Goal: Connect with others: Connect with others

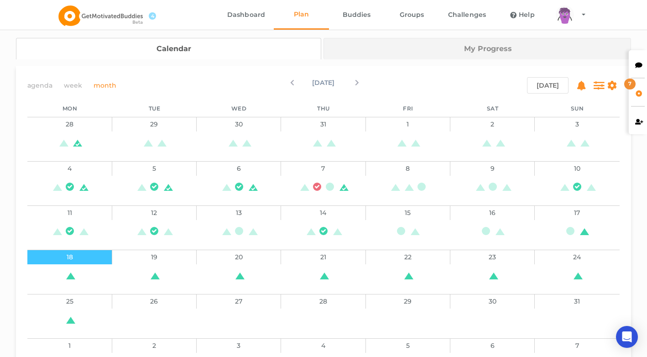
scroll to position [96, 0]
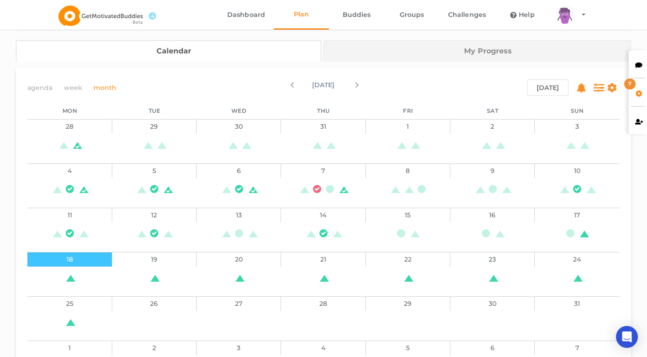
click at [636, 89] on icon at bounding box center [639, 92] width 8 height 6
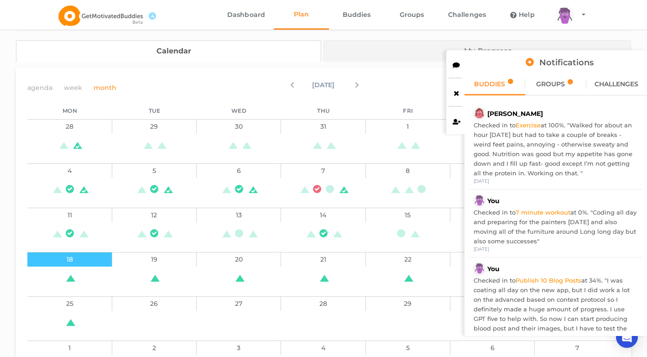
click at [547, 88] on div "GROUPS" at bounding box center [555, 84] width 61 height 23
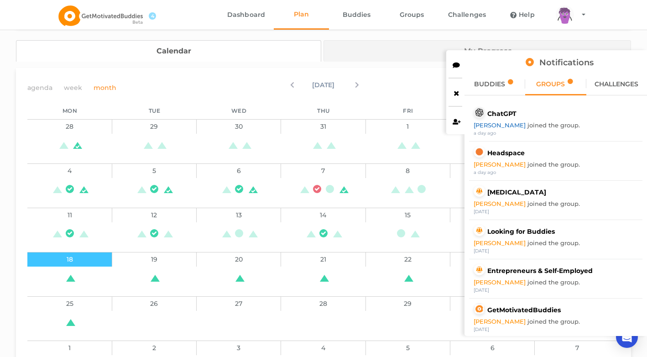
click at [487, 125] on link "[PERSON_NAME]" at bounding box center [501, 124] width 54 height 7
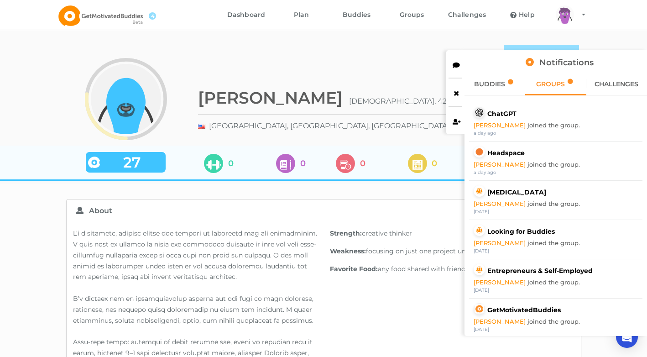
click at [456, 91] on icon at bounding box center [457, 92] width 8 height 6
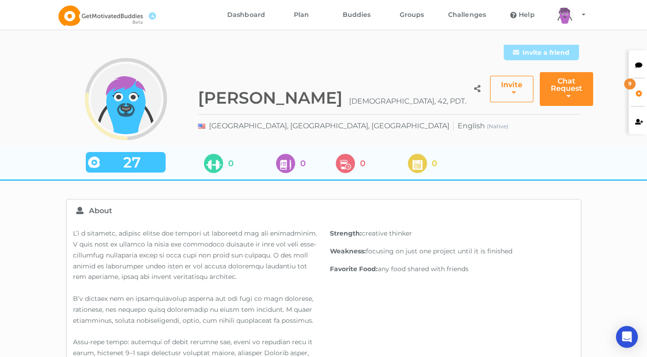
click at [490, 76] on button "Invite" at bounding box center [511, 89] width 43 height 26
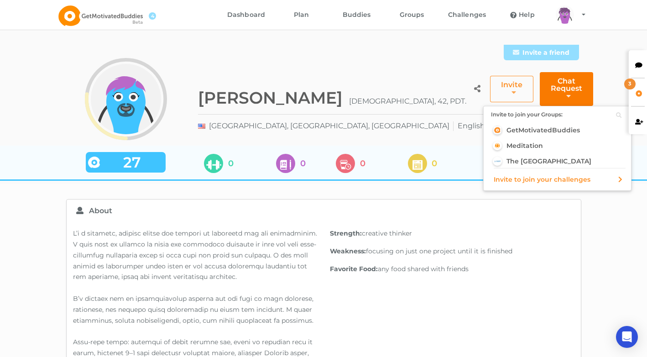
click at [560, 76] on button "Chat Request" at bounding box center [566, 89] width 53 height 34
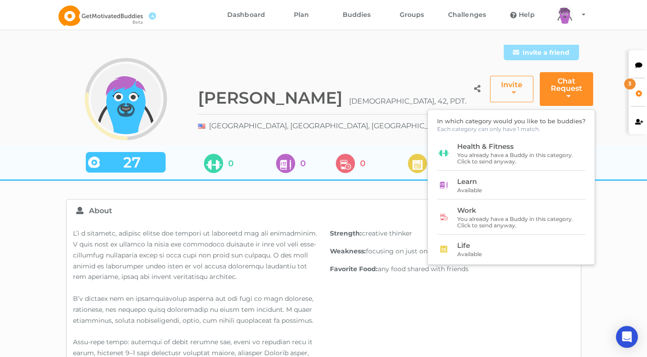
click at [503, 216] on span "You already have a Buddy in this category. Click to send anyway." at bounding box center [516, 222] width 119 height 13
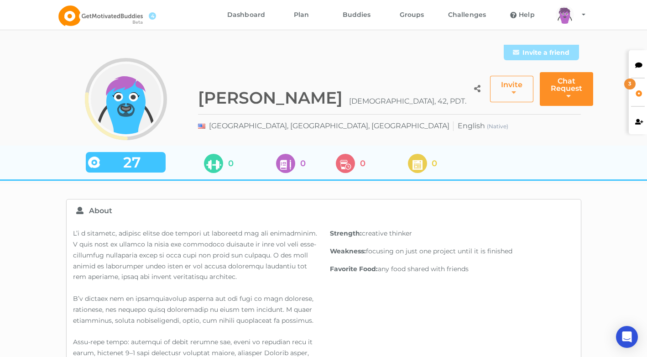
click at [641, 62] on icon at bounding box center [639, 64] width 8 height 6
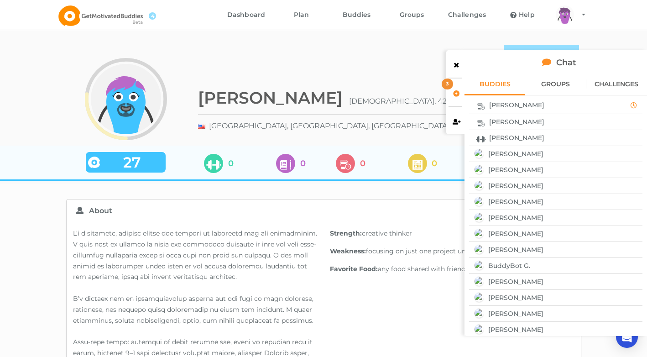
click at [555, 119] on div "[PERSON_NAME]" at bounding box center [555, 122] width 167 height 12
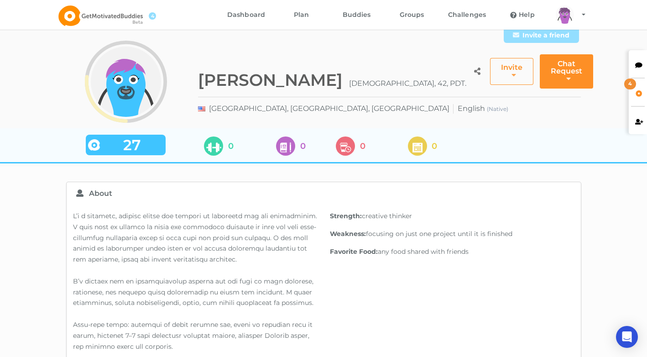
click at [365, 63] on div "Ryan F. Male, 42, PDT. Invite Invite to join your Groups: GetMotivatedBuddies M…" at bounding box center [389, 72] width 382 height 36
click at [641, 90] on icon at bounding box center [639, 92] width 8 height 6
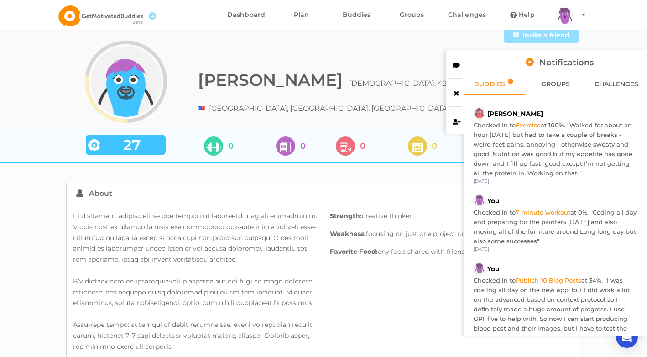
click at [551, 81] on span "GROUPS" at bounding box center [555, 84] width 29 height 6
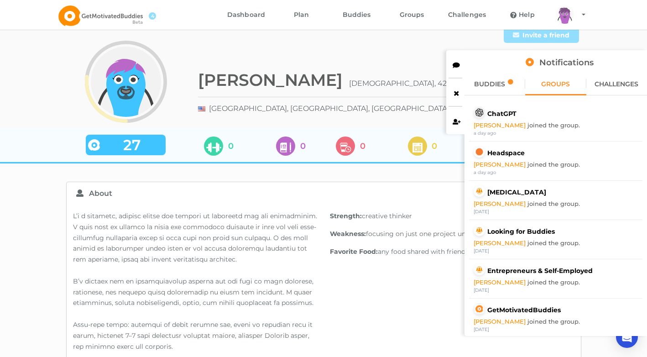
click at [513, 79] on icon at bounding box center [510, 81] width 6 height 5
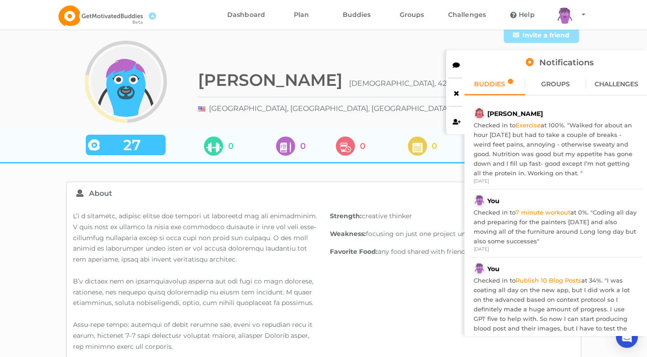
click at [458, 63] on icon at bounding box center [457, 64] width 8 height 6
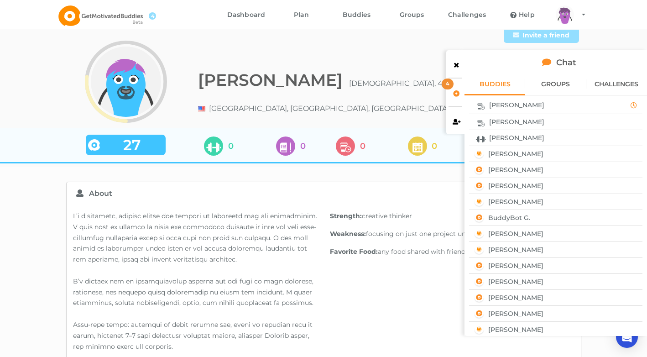
click at [537, 106] on div "[PERSON_NAME]" at bounding box center [547, 105] width 151 height 12
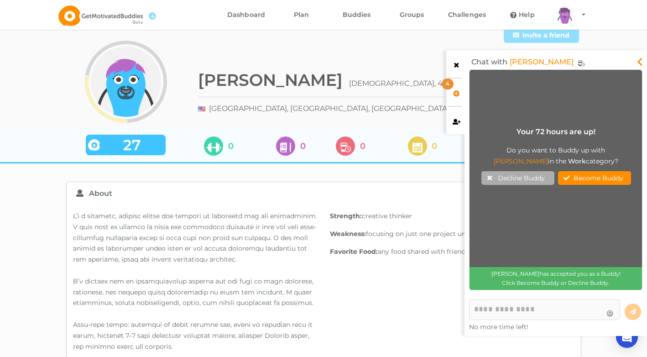
scroll to position [215, 168]
click at [636, 64] on div "Chat with Ash C." at bounding box center [555, 59] width 182 height 19
click at [641, 60] on icon at bounding box center [640, 59] width 11 height 9
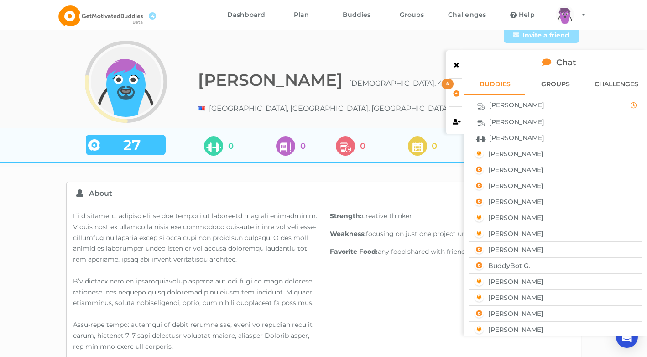
click at [458, 66] on icon at bounding box center [457, 64] width 8 height 6
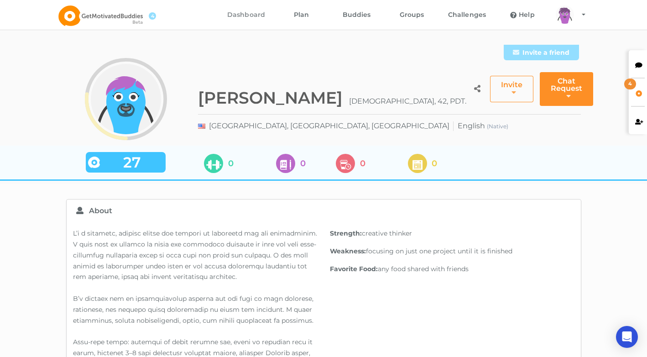
click at [260, 15] on link "Dashboard" at bounding box center [246, 15] width 55 height 30
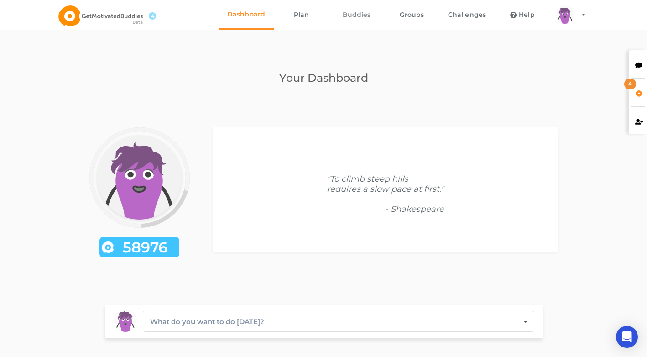
click at [352, 20] on link "Buddies" at bounding box center [356, 15] width 55 height 30
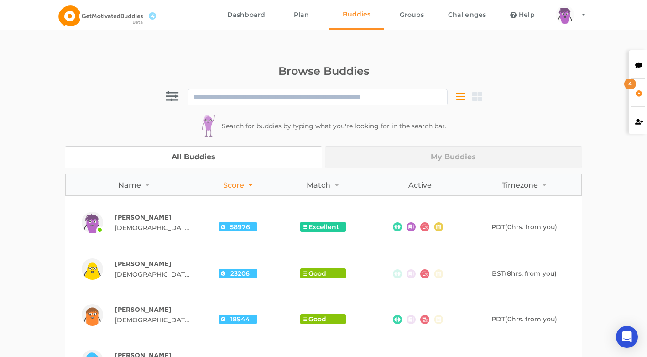
click at [630, 67] on div at bounding box center [638, 63] width 18 height 27
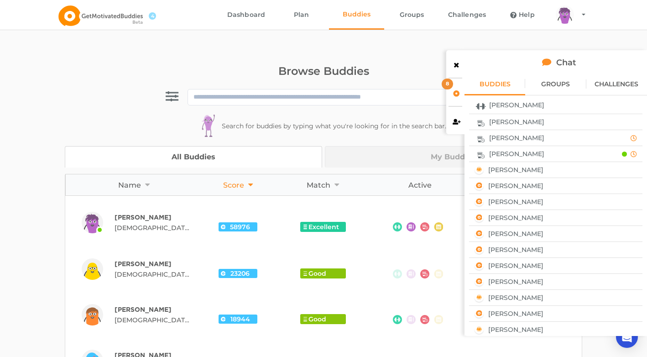
click at [567, 152] on div "[PERSON_NAME]" at bounding box center [542, 154] width 140 height 12
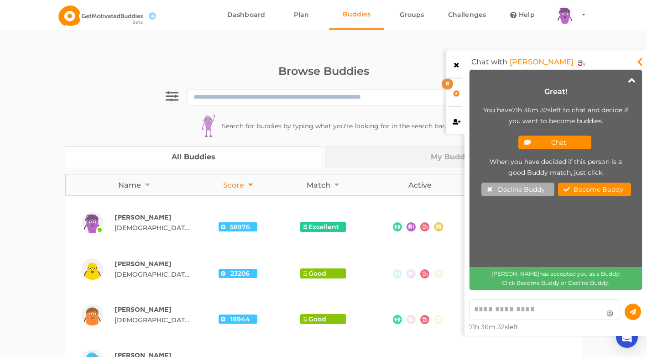
scroll to position [215, 168]
click at [563, 146] on button "Chat" at bounding box center [554, 143] width 73 height 14
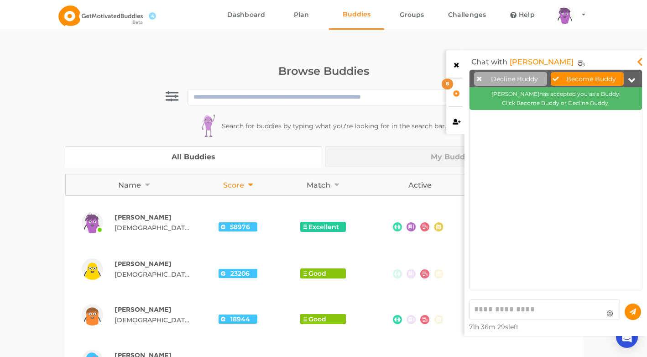
click at [579, 84] on button "Become Buddy" at bounding box center [587, 79] width 73 height 14
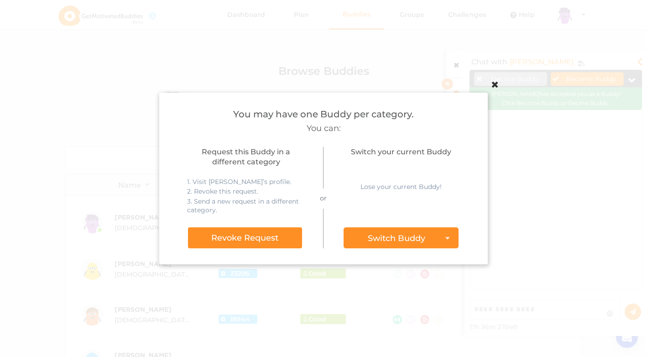
click at [420, 236] on div "Switch Buddy" at bounding box center [396, 238] width 57 height 8
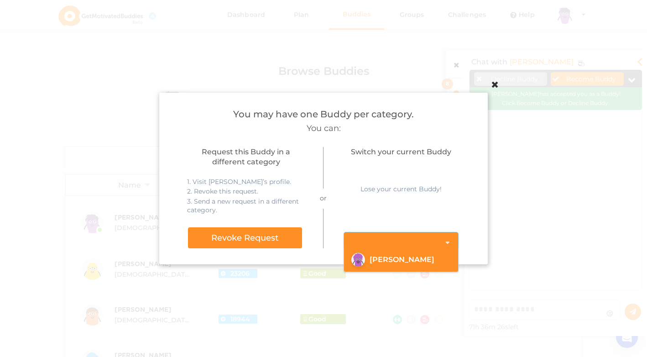
click at [414, 259] on div "arms Created with Sketch. legs Created with Sketch. hairs/back/hair18 Created w…" at bounding box center [400, 260] width 99 height 14
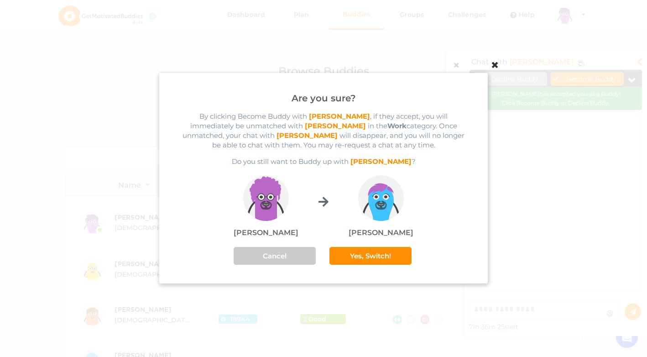
click at [387, 254] on button "Yes, Switch!" at bounding box center [370, 256] width 82 height 18
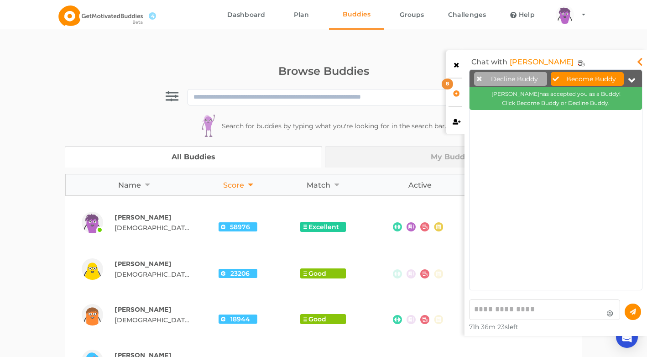
scroll to position [224, 168]
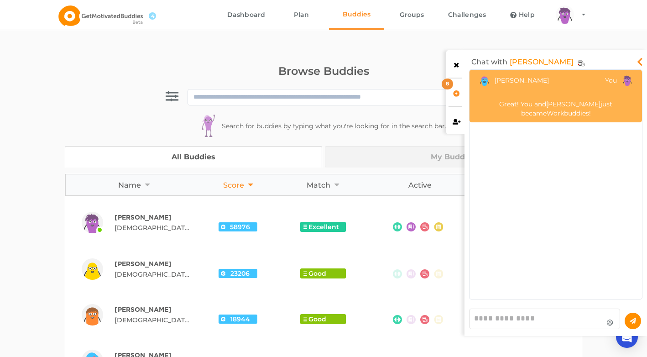
click at [518, 309] on textarea at bounding box center [544, 318] width 151 height 21
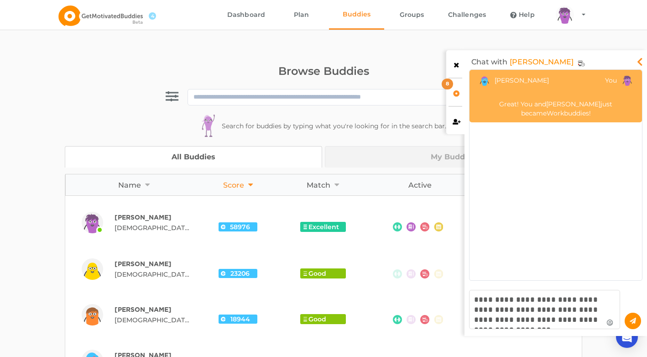
type textarea "**********"
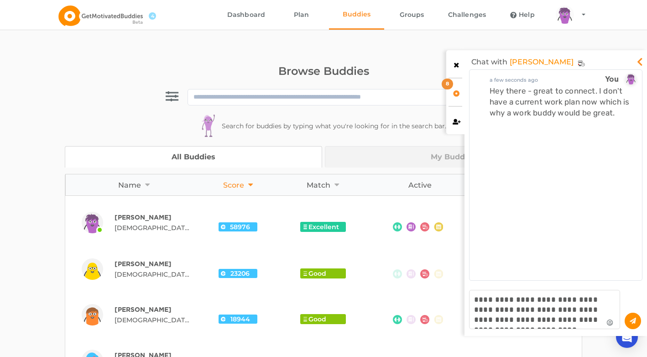
scroll to position [195, 168]
type textarea "**********"
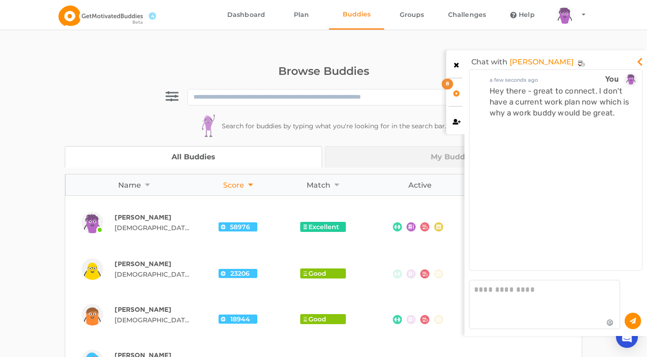
scroll to position [224, 168]
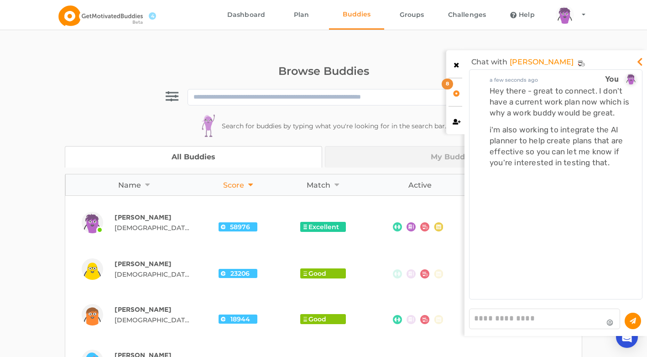
click at [525, 321] on textarea at bounding box center [544, 318] width 151 height 21
click at [524, 60] on link "[PERSON_NAME]" at bounding box center [542, 62] width 64 height 15
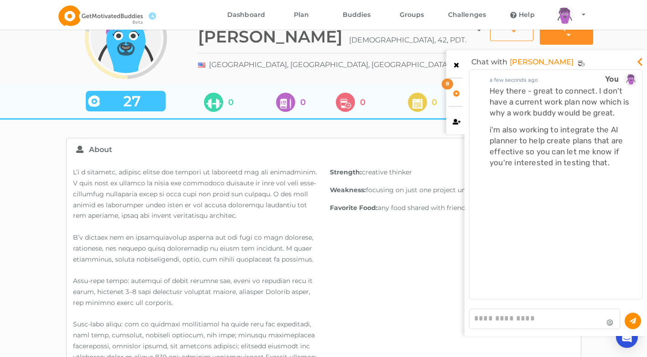
scroll to position [64, 0]
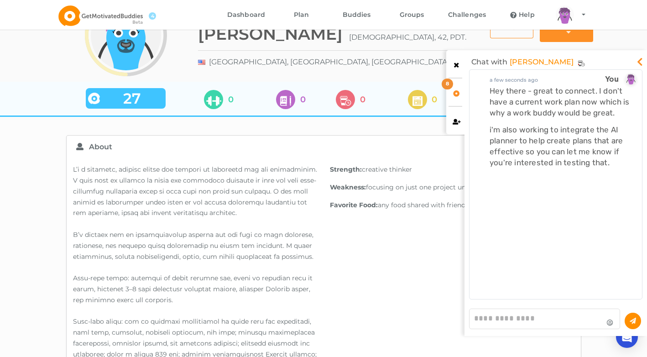
click at [513, 318] on textarea at bounding box center [544, 318] width 151 height 21
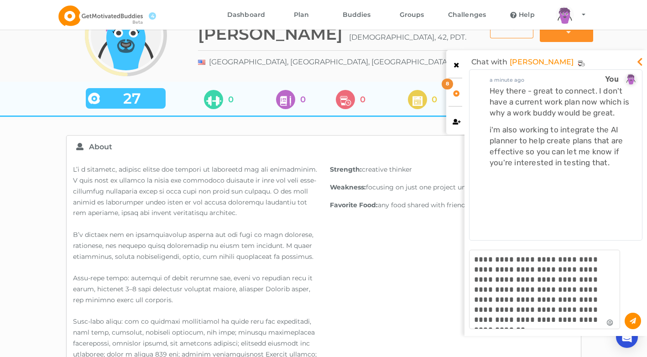
scroll to position [5, 5]
type textarea "**********"
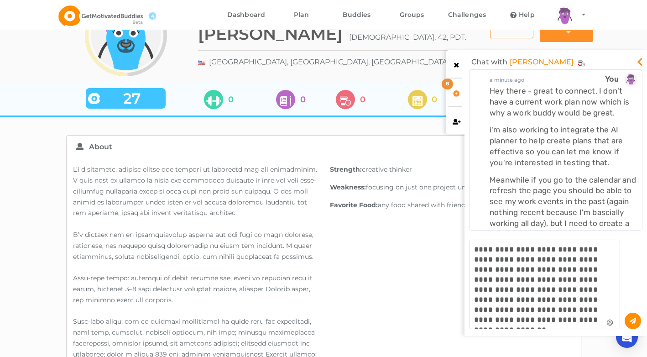
drag, startPoint x: 553, startPoint y: 321, endPoint x: 464, endPoint y: 302, distance: 90.6
click at [464, 302] on div "a minute ago You arms Created with Sketch. legs Created with Sketch. hairs/back…" at bounding box center [555, 202] width 182 height 266
type textarea "**********"
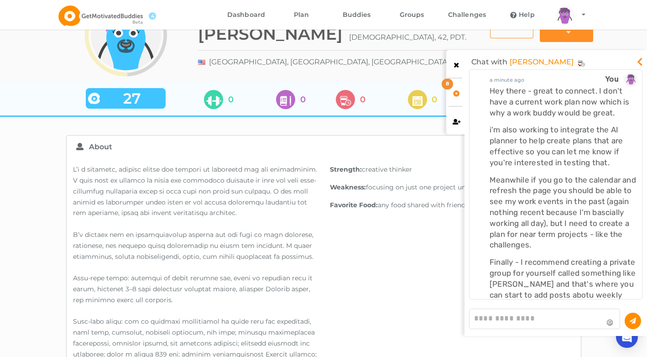
scroll to position [15, 0]
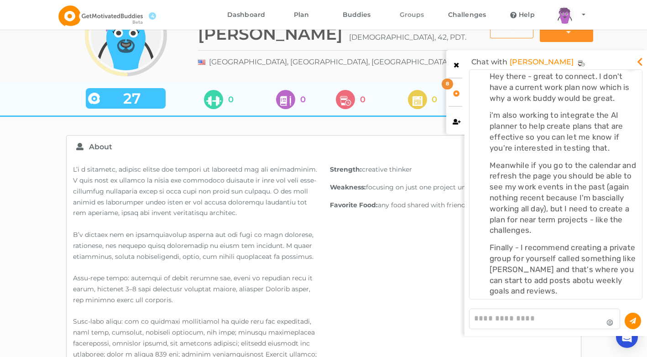
click at [404, 12] on link "Groups" at bounding box center [411, 15] width 55 height 30
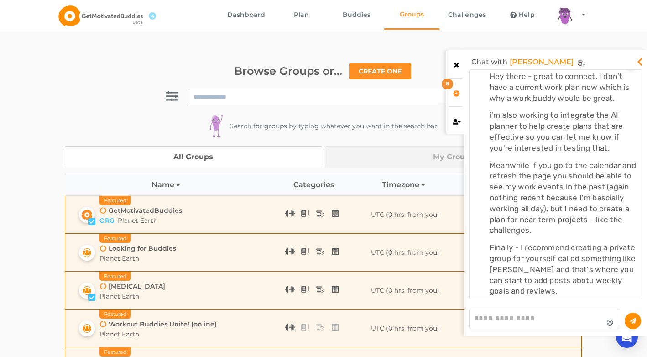
click at [398, 146] on link "My Groups" at bounding box center [453, 156] width 257 height 21
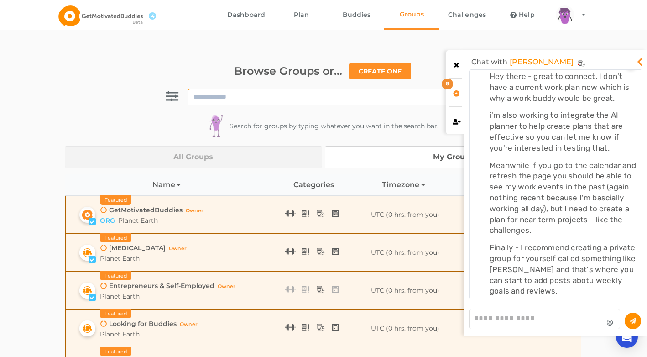
click at [315, 89] on input at bounding box center [318, 97] width 260 height 16
click at [293, 89] on input at bounding box center [318, 97] width 260 height 16
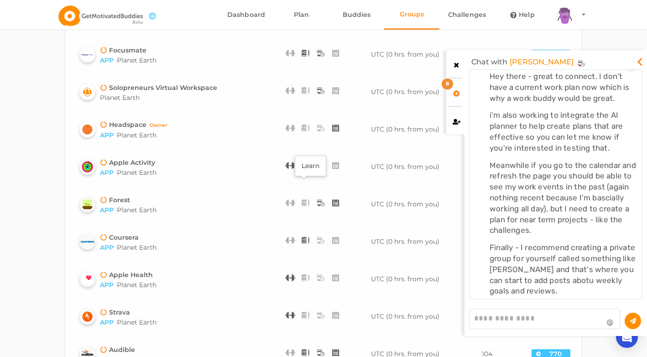
scroll to position [630, 0]
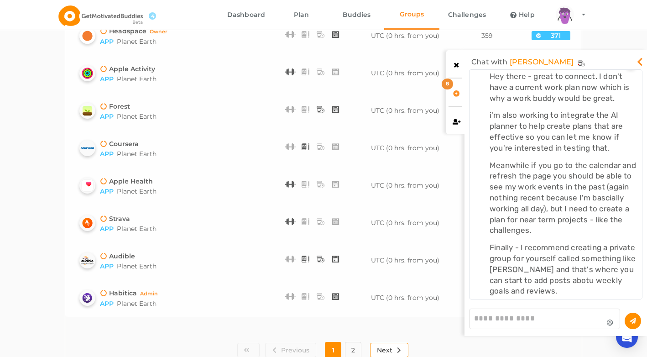
type input "****"
click at [373, 343] on button "Next" at bounding box center [389, 350] width 38 height 15
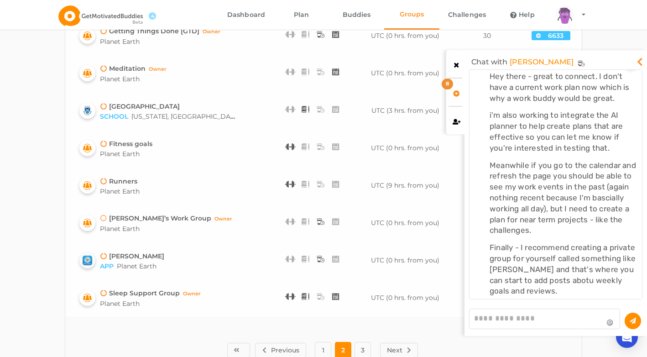
click at [172, 214] on div "Michael’s Work Group Owner" at bounding box center [166, 219] width 132 height 10
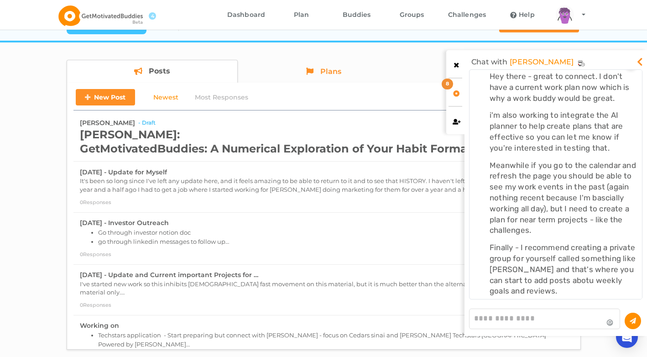
scroll to position [144, 0]
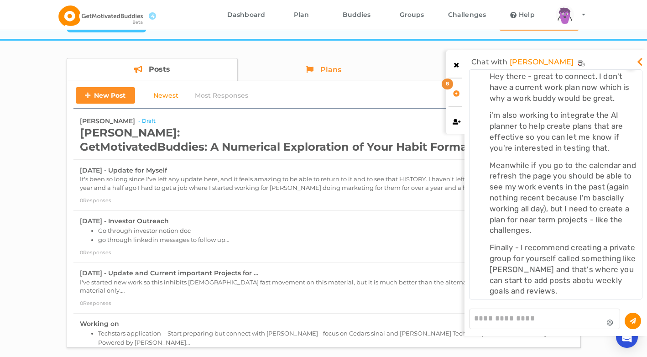
click at [453, 72] on div at bounding box center [455, 63] width 18 height 27
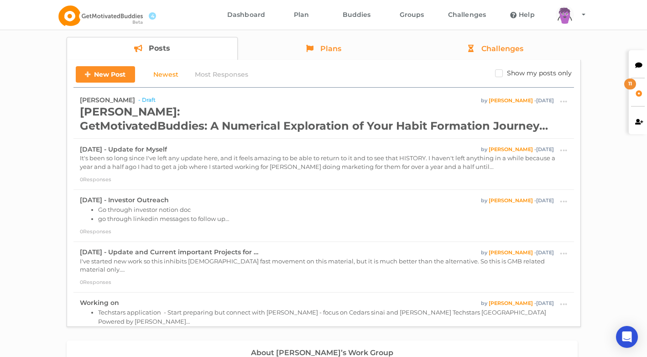
scroll to position [162, 0]
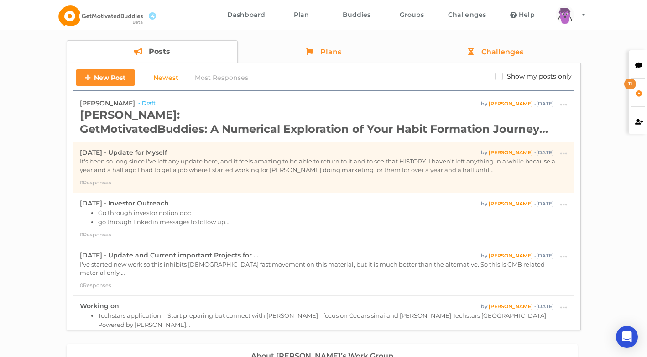
click at [342, 157] on p "It's been so long since I've left any update here, and it feels amazing to be a…" at bounding box center [324, 165] width 488 height 17
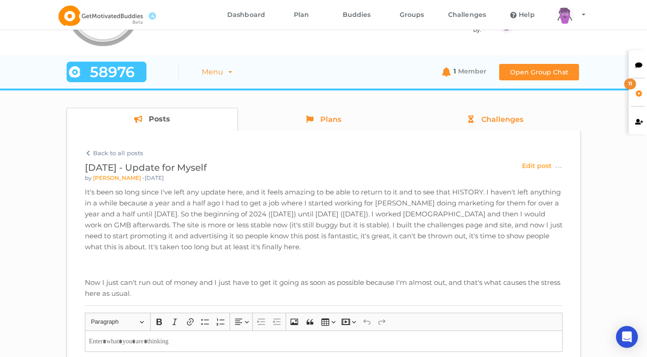
scroll to position [93, 0]
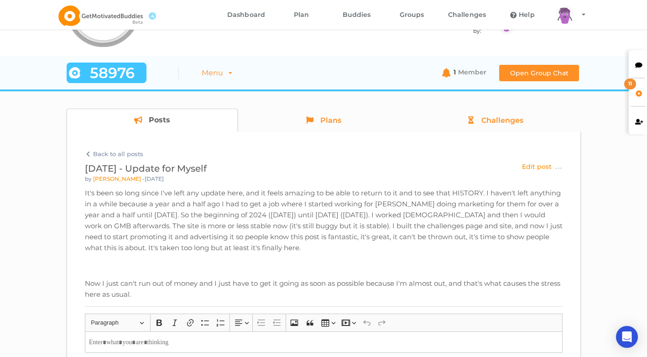
click at [632, 71] on div at bounding box center [638, 63] width 18 height 27
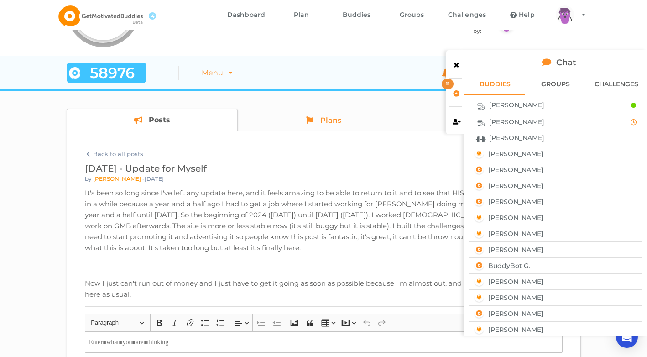
click at [456, 67] on icon at bounding box center [457, 64] width 8 height 6
